Goal: Information Seeking & Learning: Learn about a topic

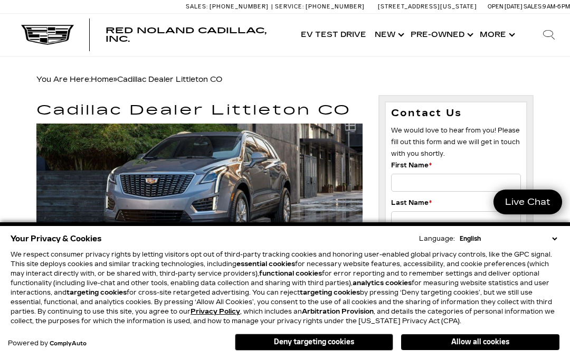
click at [441, 37] on link "Show Pre-Owned" at bounding box center [440, 35] width 69 height 42
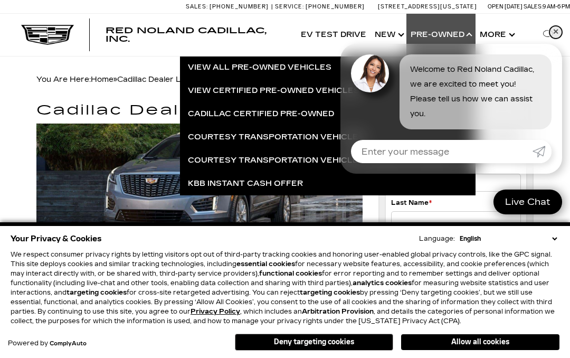
click at [553, 34] on link "✕" at bounding box center [555, 32] width 13 height 13
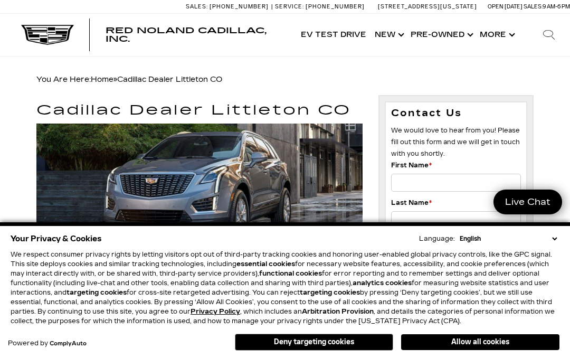
click at [445, 31] on link "Show Pre-Owned" at bounding box center [440, 35] width 69 height 42
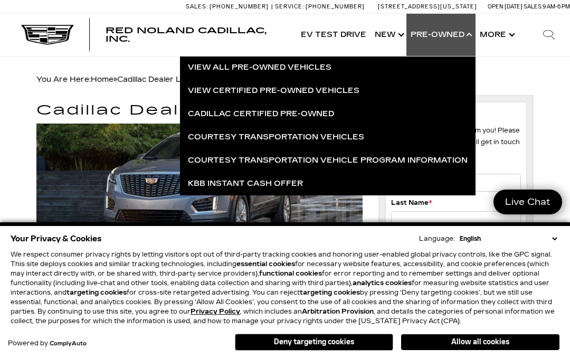
click at [325, 70] on link "View All Pre-Owned Vehicles" at bounding box center [328, 67] width 296 height 23
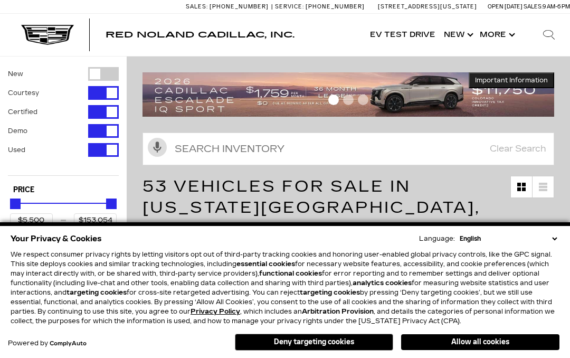
click at [344, 344] on button "Deny targeting cookies" at bounding box center [314, 342] width 158 height 17
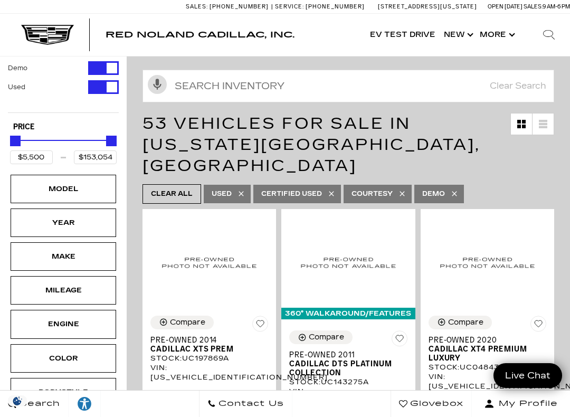
scroll to position [64, 0]
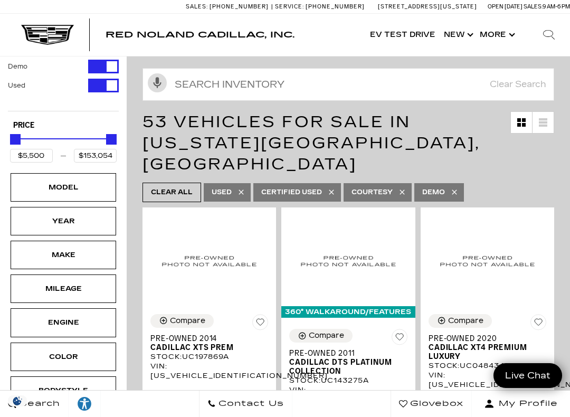
click at [90, 259] on div "Make" at bounding box center [64, 255] width 106 height 29
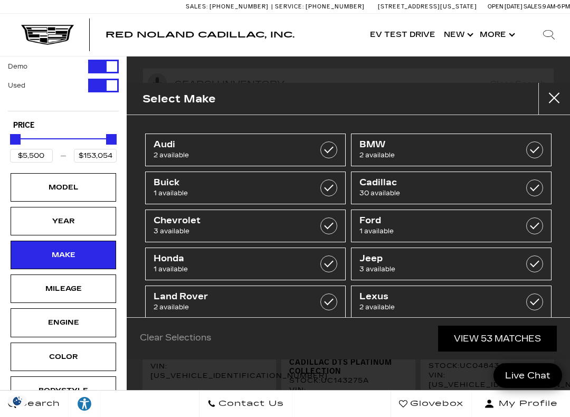
click at [535, 187] on label at bounding box center [534, 187] width 17 height 17
type input "$9,500"
checkbox input "true"
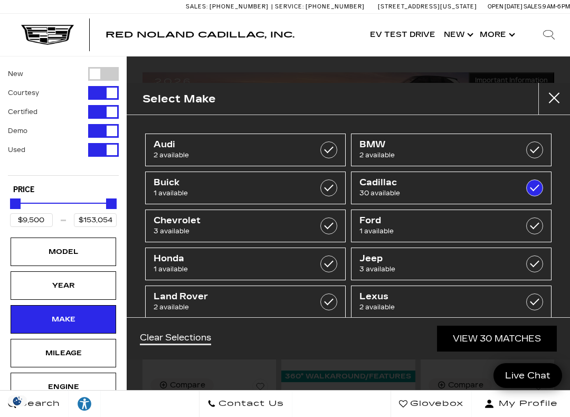
click at [489, 335] on link "View 30 Matches" at bounding box center [497, 339] width 120 height 26
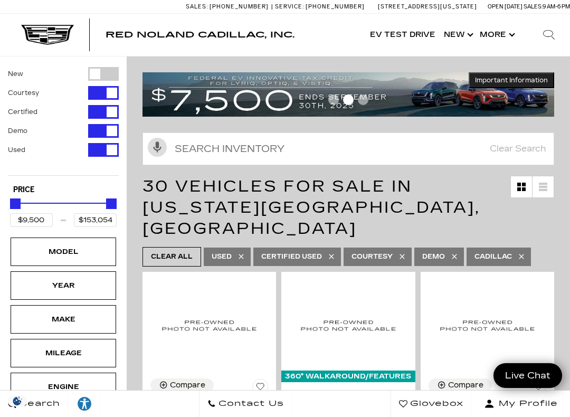
click at [83, 324] on div "Make" at bounding box center [63, 320] width 53 height 12
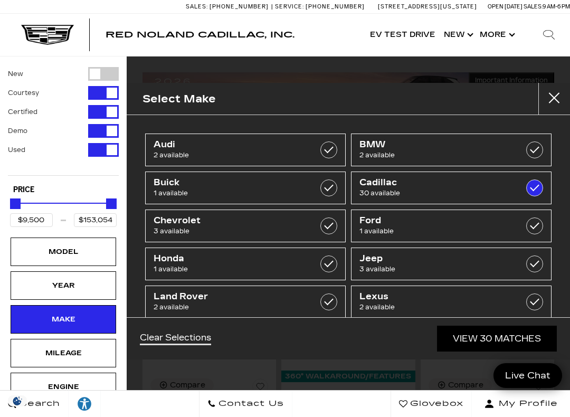
click at [89, 252] on div "Model" at bounding box center [63, 252] width 53 height 12
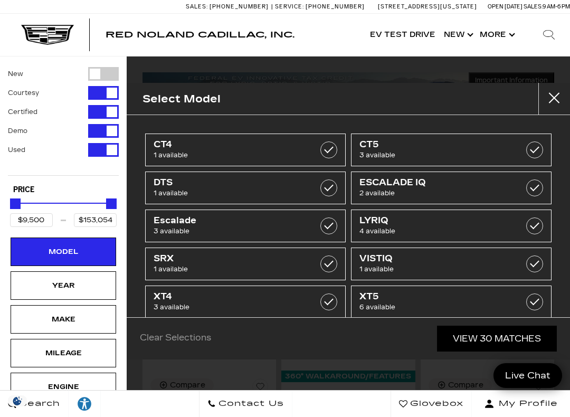
click at [396, 301] on span "XT5" at bounding box center [437, 296] width 156 height 11
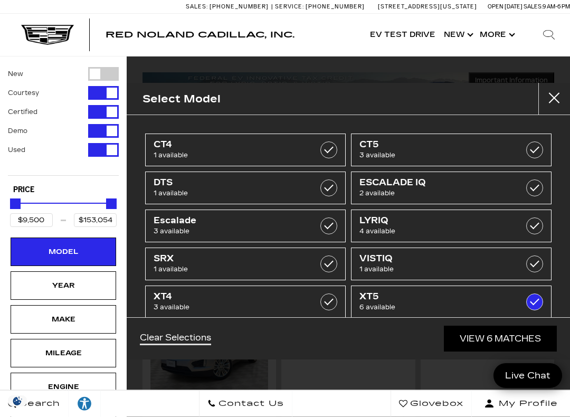
type input "$26,689"
type input "$65,169"
checkbox input "true"
click at [500, 338] on link "View 6 Matches" at bounding box center [500, 339] width 113 height 26
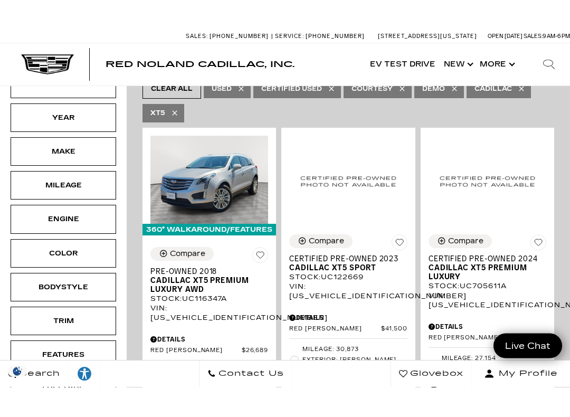
scroll to position [195, 0]
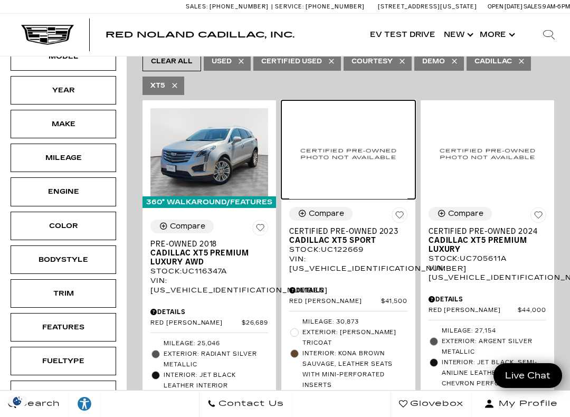
click at [377, 134] on img at bounding box center [348, 153] width 118 height 91
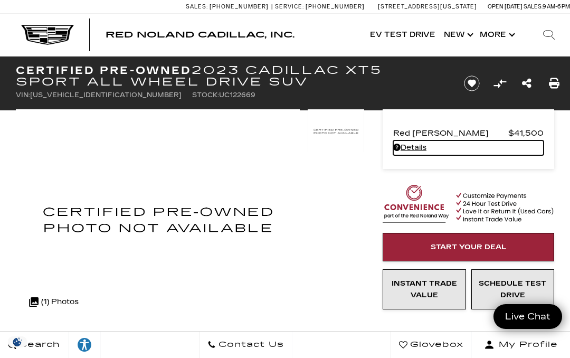
click at [418, 146] on link "Details - about pricing for: Certified Pre-Owned 2023 Cadillac XT5 Sport All Wh…" at bounding box center [468, 147] width 150 height 15
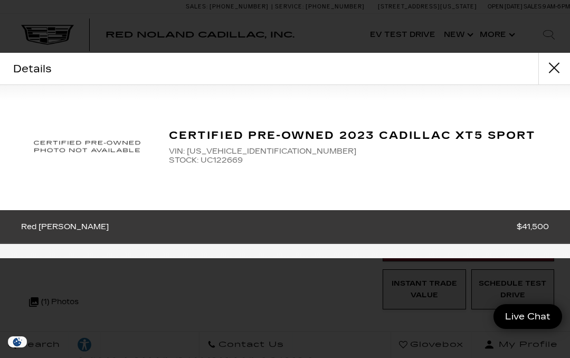
scroll to position [-4, 0]
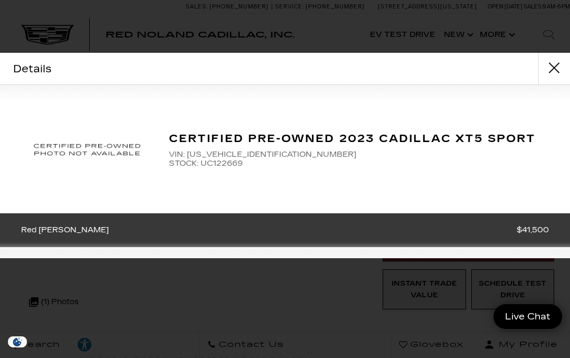
click at [557, 59] on button "close" at bounding box center [554, 69] width 32 height 32
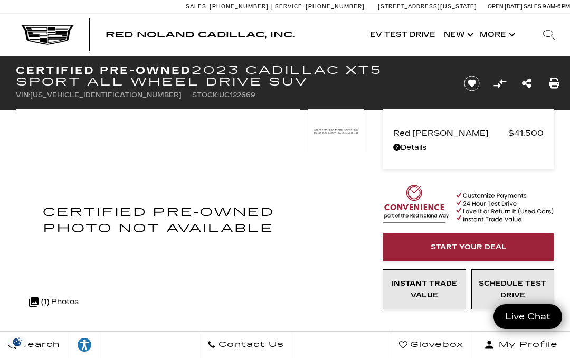
click at [546, 69] on div "Certified Pre-Owned 2023 Cadillac XT5 Sport All Wheel Drive SUV VIN: [US_VEHICL…" at bounding box center [285, 83] width 570 height 54
